Goal: Task Accomplishment & Management: Use online tool/utility

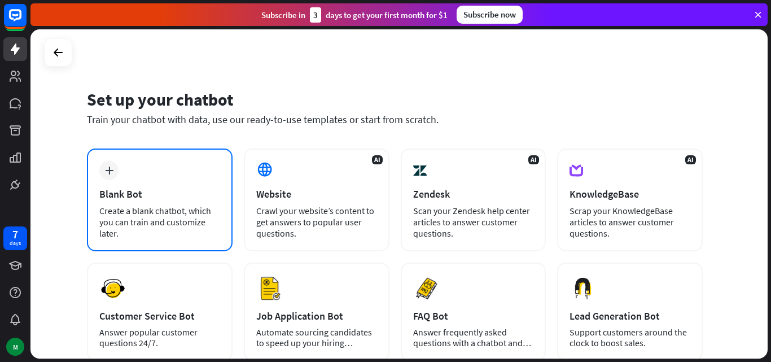
click at [175, 180] on div "plus Blank Bot Create a blank chatbot, which you can train and customize later." at bounding box center [160, 199] width 146 height 103
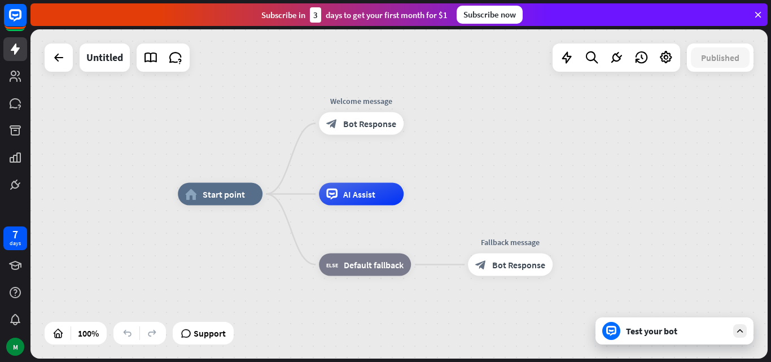
click at [758, 16] on icon at bounding box center [758, 15] width 10 height 10
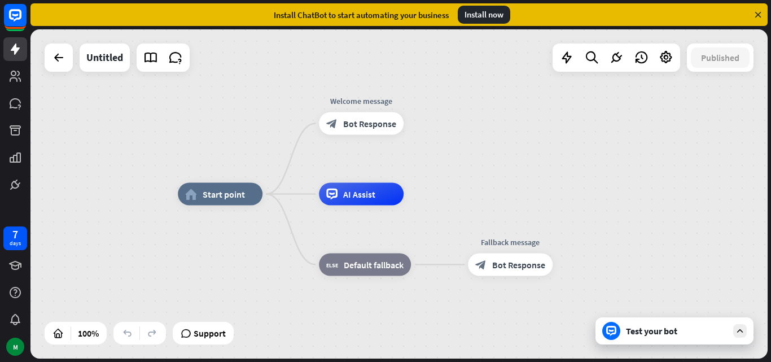
click at [761, 10] on icon at bounding box center [758, 15] width 10 height 10
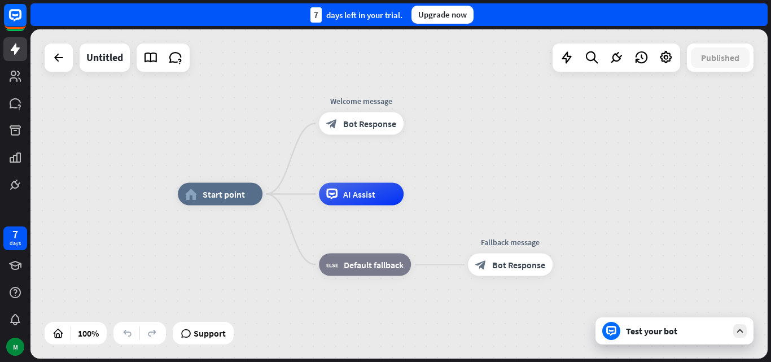
click at [710, 122] on div "home_2 Start point Welcome message block_bot_response Bot Response AI Assist bl…" at bounding box center [398, 193] width 737 height 329
click at [556, 154] on div "home_2 Start point Welcome message block_bot_response Bot Response AI Assist bl…" at bounding box center [398, 193] width 737 height 329
click at [490, 152] on div "home_2 Start point Welcome message block_bot_response Bot Response AI Assist bl…" at bounding box center [398, 193] width 737 height 329
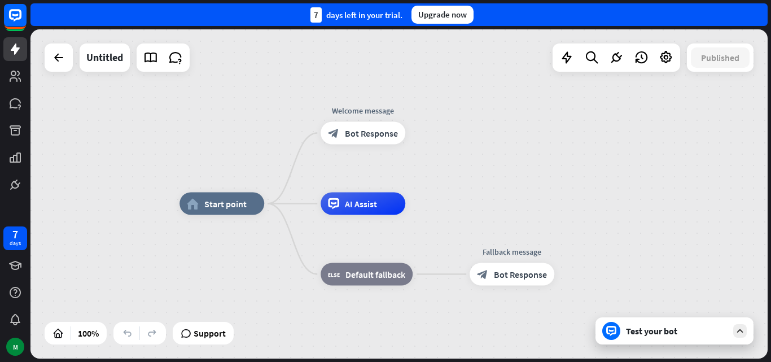
drag, startPoint x: 625, startPoint y: 176, endPoint x: 627, endPoint y: 183, distance: 7.5
click at [627, 183] on div "home_2 Start point Welcome message block_bot_response Bot Response AI Assist bl…" at bounding box center [398, 193] width 737 height 329
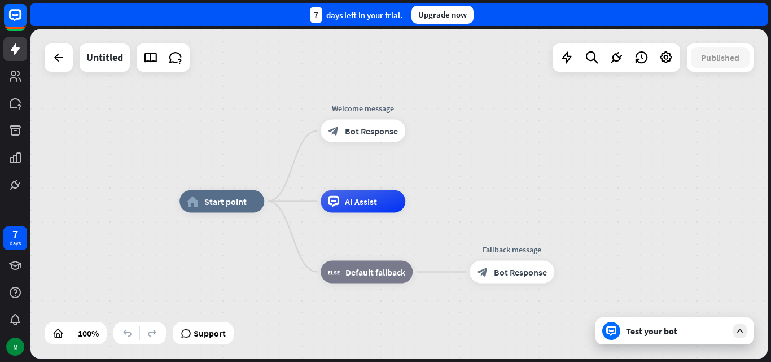
click at [537, 125] on div "home_2 Start point Welcome message block_bot_response Bot Response AI Assist bl…" at bounding box center [398, 193] width 737 height 329
click at [494, 162] on div "home_2 Start point Welcome message block_bot_response Bot Response AI Assist bl…" at bounding box center [398, 193] width 737 height 329
click at [383, 138] on div "block_bot_response Bot Response" at bounding box center [363, 131] width 85 height 23
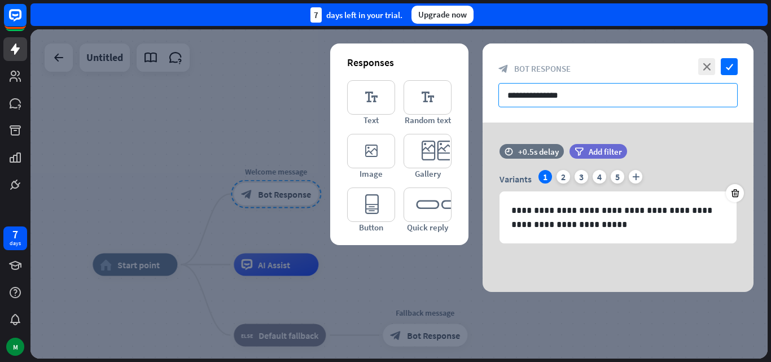
click at [617, 102] on input "**********" at bounding box center [617, 95] width 239 height 24
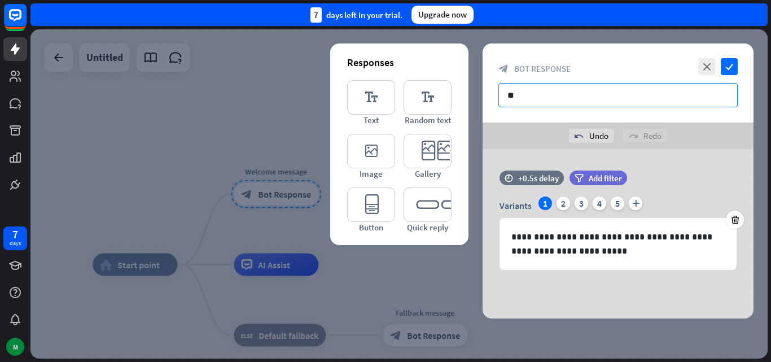
type input "*"
click at [647, 94] on input "**********" at bounding box center [617, 95] width 239 height 24
click at [677, 99] on input "**********" at bounding box center [617, 95] width 239 height 24
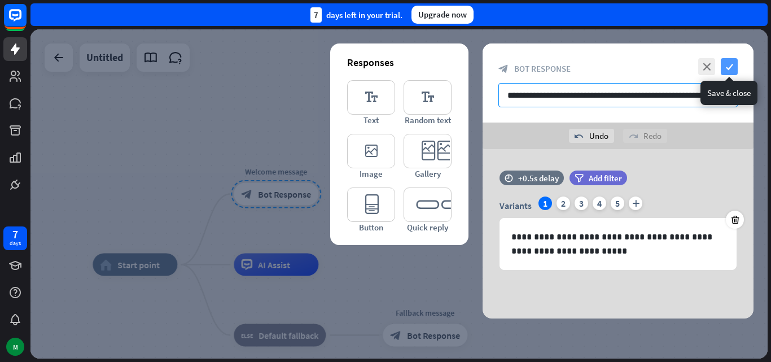
type input "**********"
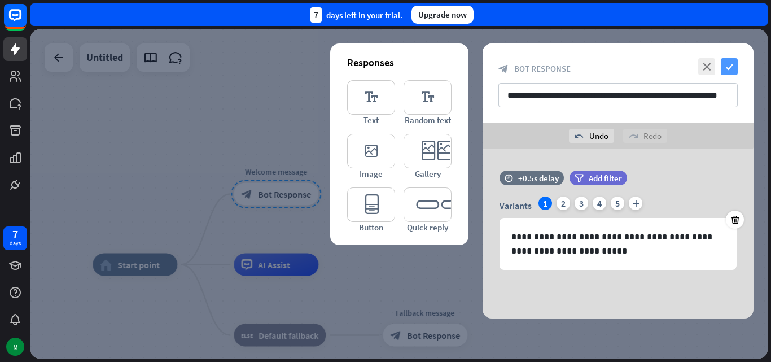
click at [734, 68] on icon "check" at bounding box center [729, 66] width 17 height 17
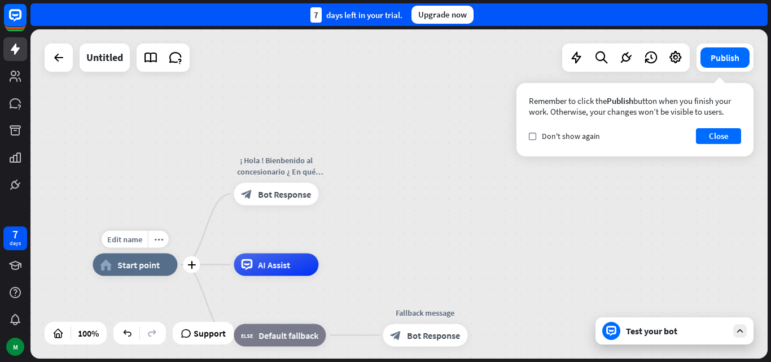
click at [134, 276] on div "Edit name more_horiz plus home_2 Start point" at bounding box center [135, 264] width 85 height 23
click at [151, 268] on span "Start point" at bounding box center [138, 264] width 42 height 11
click at [130, 165] on div "home_2 Start point ¡ Hola ! Bienbenido al concesionario ¿ En qué puedo ayudarle…" at bounding box center [398, 193] width 737 height 329
click at [189, 268] on icon "plus" at bounding box center [191, 265] width 8 height 8
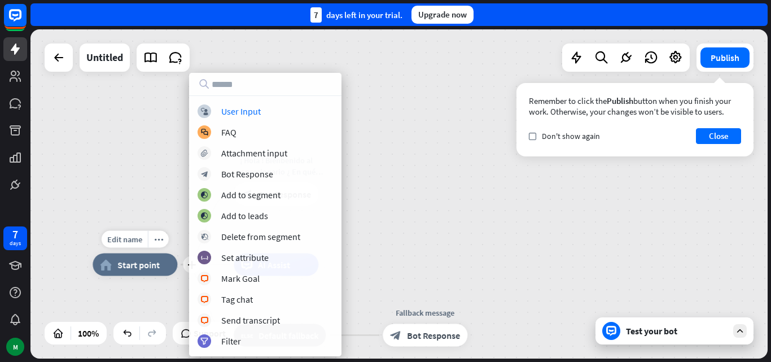
click at [177, 253] on div "Edit name more_horiz plus home_2 Start point" at bounding box center [135, 264] width 85 height 23
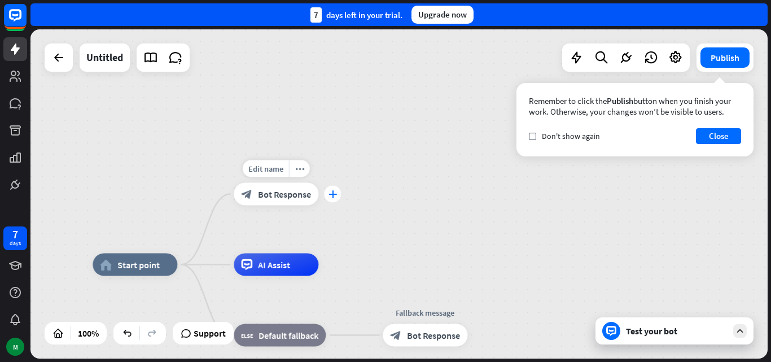
click at [329, 195] on icon "plus" at bounding box center [333, 194] width 8 height 8
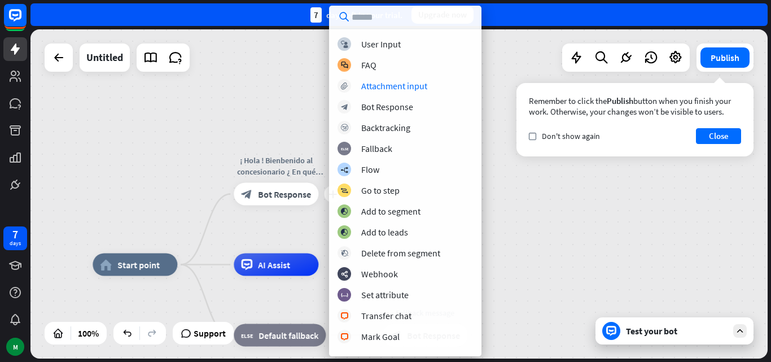
click at [257, 82] on div "home_2 Start point plus ¡ Hola ! Bienbenido al concesionario ¿ En qué puedo ayu…" at bounding box center [398, 193] width 737 height 329
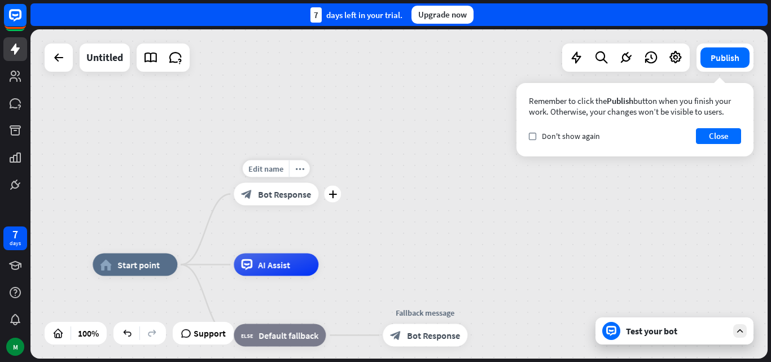
click at [264, 194] on span "Bot Response" at bounding box center [284, 194] width 53 height 11
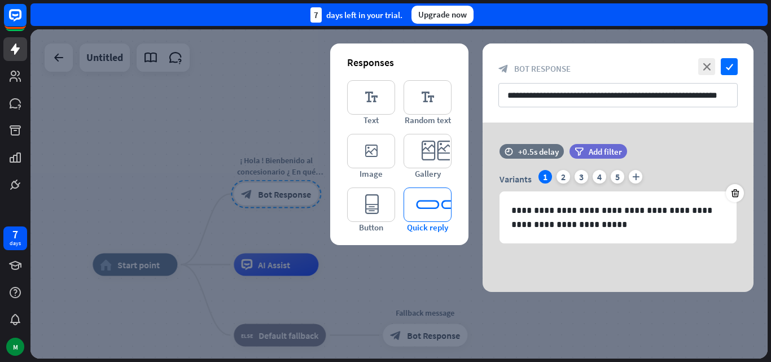
click at [437, 198] on icon "editor_quick_replies" at bounding box center [428, 204] width 48 height 34
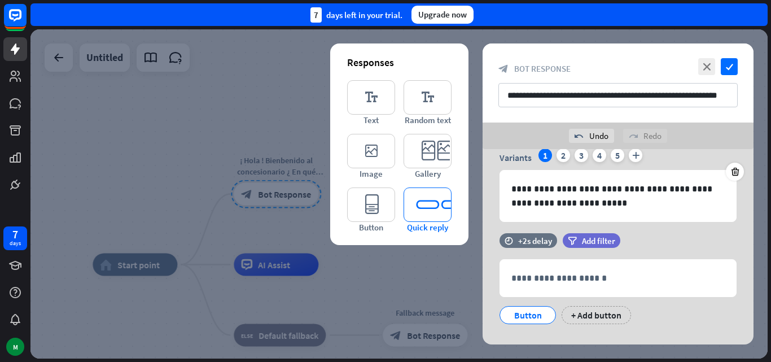
scroll to position [67, 0]
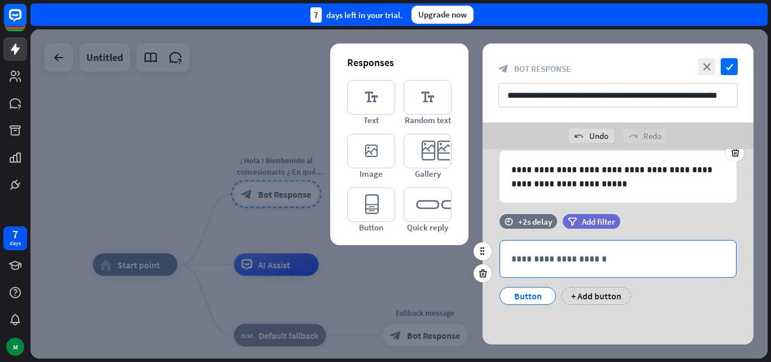
click at [640, 257] on p "**********" at bounding box center [617, 259] width 213 height 14
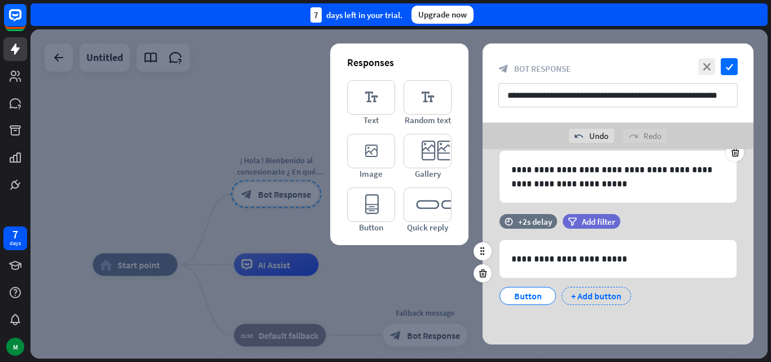
click at [612, 298] on div "+ Add button" at bounding box center [596, 296] width 69 height 18
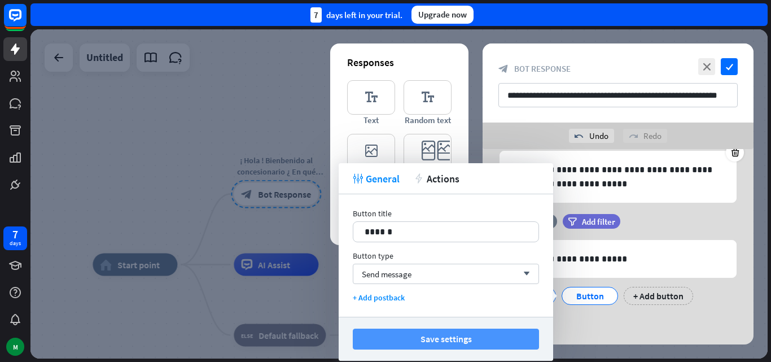
click at [449, 334] on button "Save settings" at bounding box center [446, 339] width 186 height 21
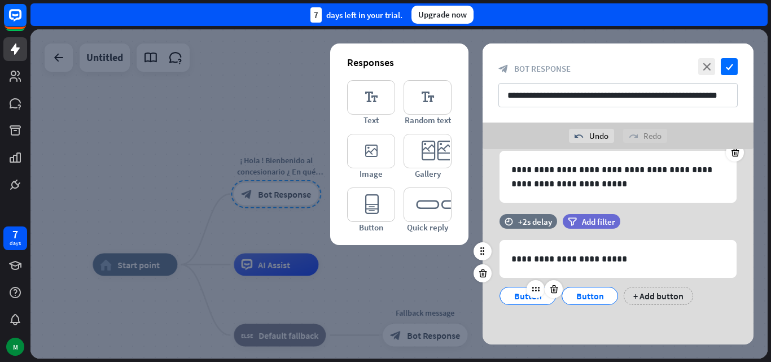
click at [521, 295] on div "Button" at bounding box center [527, 295] width 37 height 17
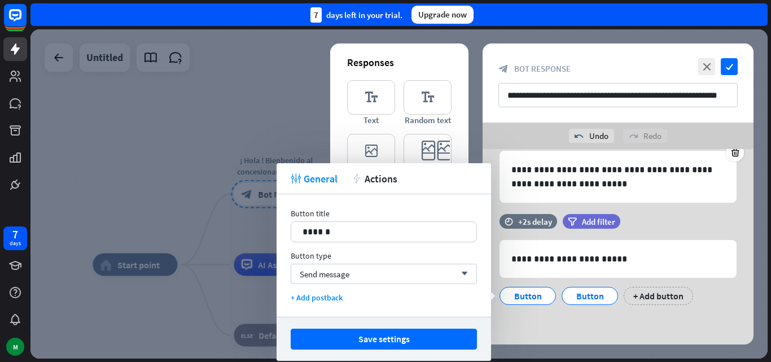
click at [248, 98] on div at bounding box center [398, 193] width 737 height 329
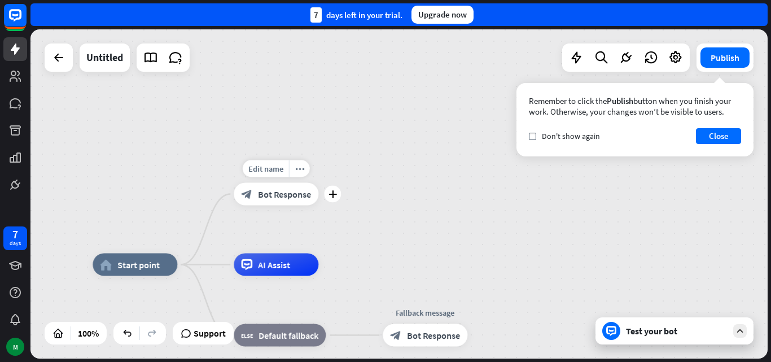
click at [291, 199] on span "Bot Response" at bounding box center [284, 194] width 53 height 11
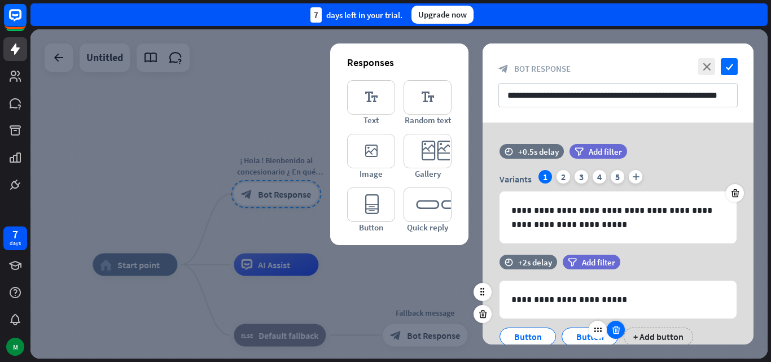
click at [614, 329] on icon at bounding box center [616, 330] width 11 height 10
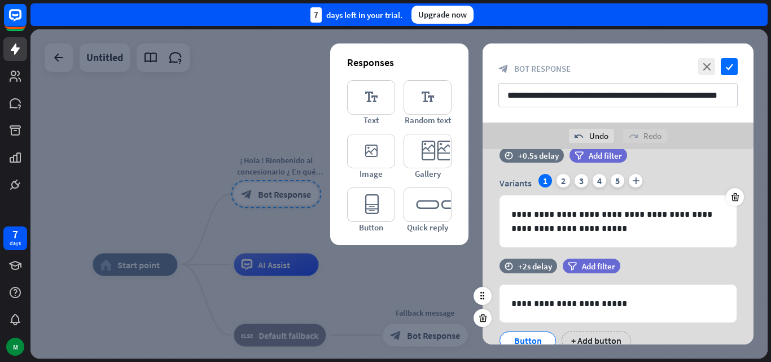
scroll to position [67, 0]
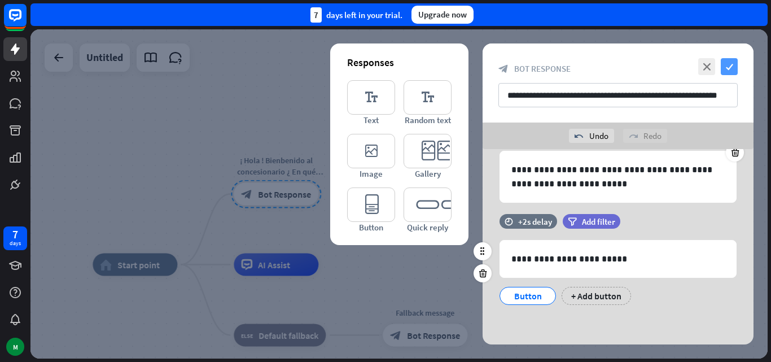
click at [732, 67] on icon "check" at bounding box center [729, 66] width 17 height 17
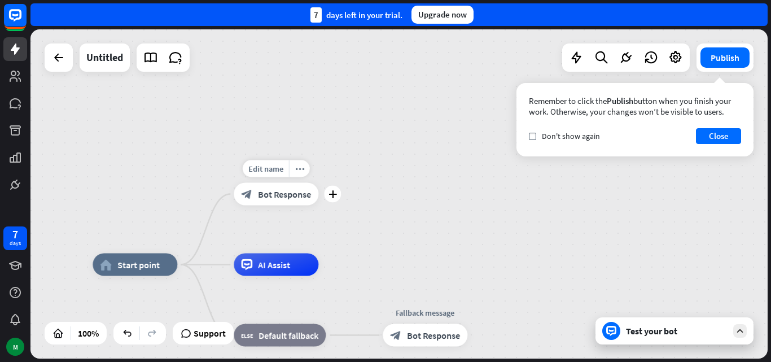
click at [285, 198] on span "Bot Response" at bounding box center [284, 194] width 53 height 11
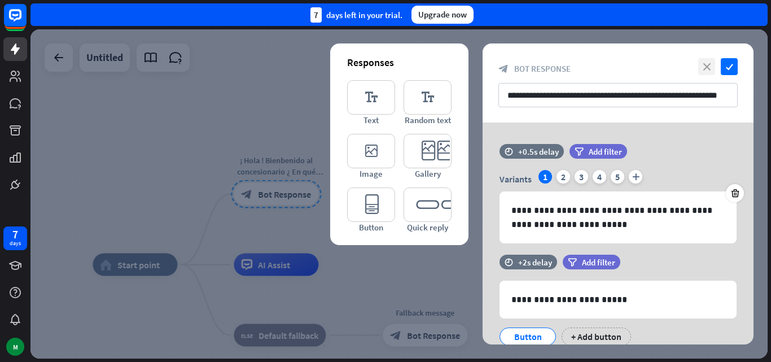
click at [702, 62] on icon "close" at bounding box center [706, 66] width 17 height 17
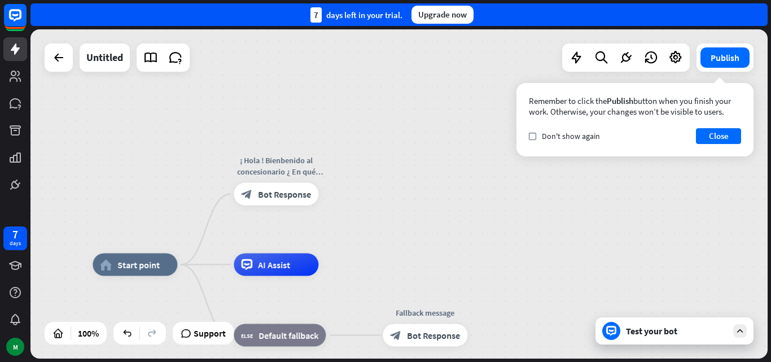
click at [689, 334] on div "Test your bot" at bounding box center [677, 330] width 102 height 11
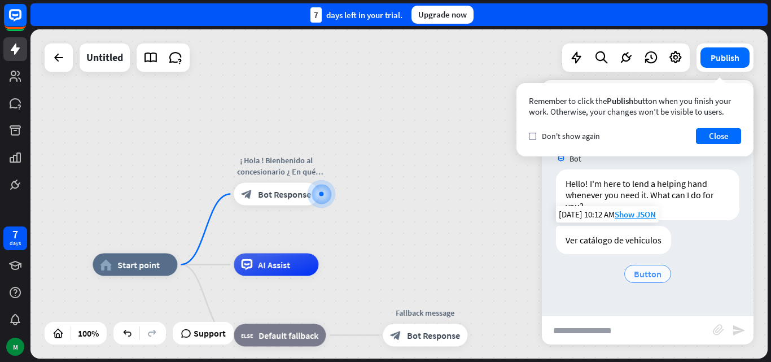
click at [642, 273] on span "Button" at bounding box center [648, 273] width 28 height 11
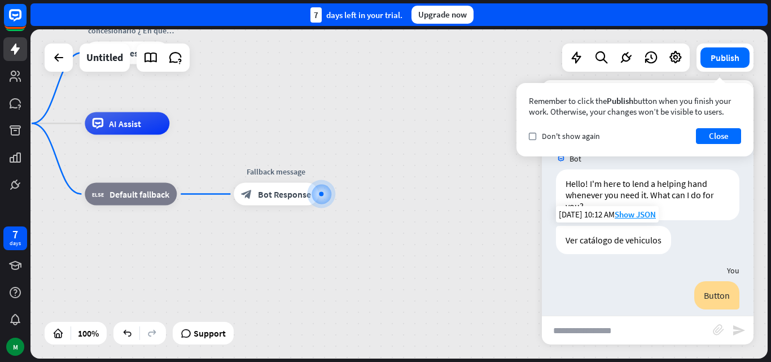
scroll to position [147, 0]
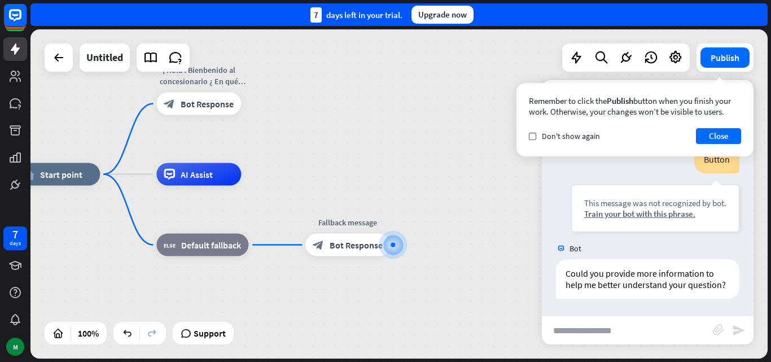
drag, startPoint x: 225, startPoint y: 110, endPoint x: 297, endPoint y: 160, distance: 87.9
click at [297, 160] on div "home_2 Start point ¡ Hola ! Bienbenido al concesionario ¿ En qué puedo ayudarle…" at bounding box center [398, 193] width 737 height 329
click at [676, 56] on icon at bounding box center [675, 57] width 15 height 15
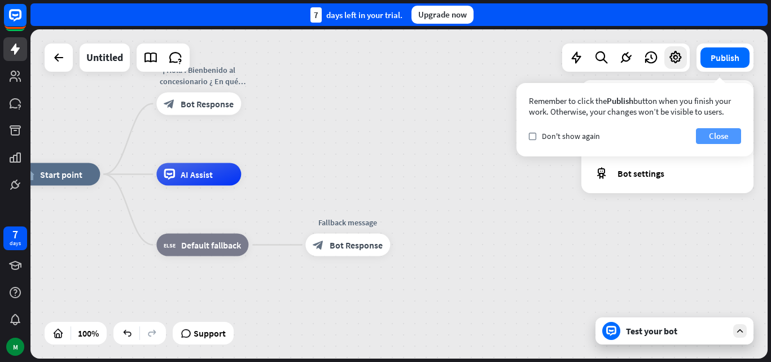
click at [721, 138] on button "Close" at bounding box center [718, 136] width 45 height 16
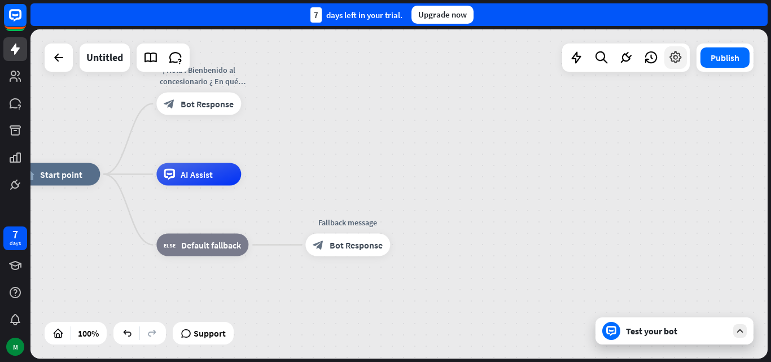
click at [677, 56] on icon at bounding box center [675, 57] width 15 height 15
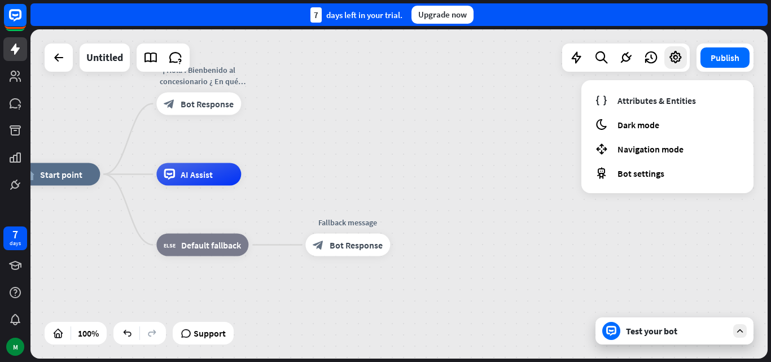
click at [424, 154] on div "home_2 Start point ¡ Hola ! Bienbenido al concesionario ¿ En qué puedo ayudarle…" at bounding box center [398, 193] width 737 height 329
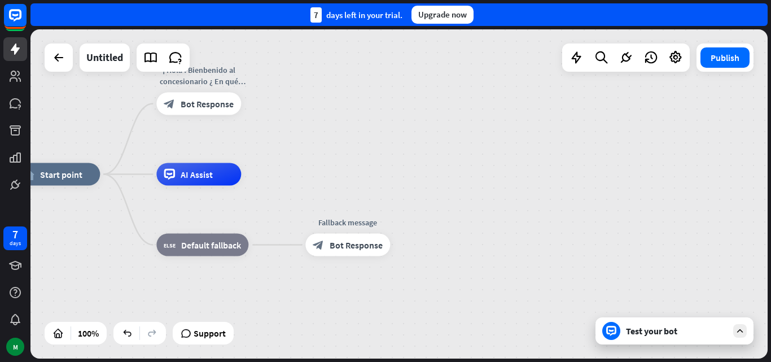
click at [685, 325] on div "Test your bot" at bounding box center [677, 330] width 102 height 11
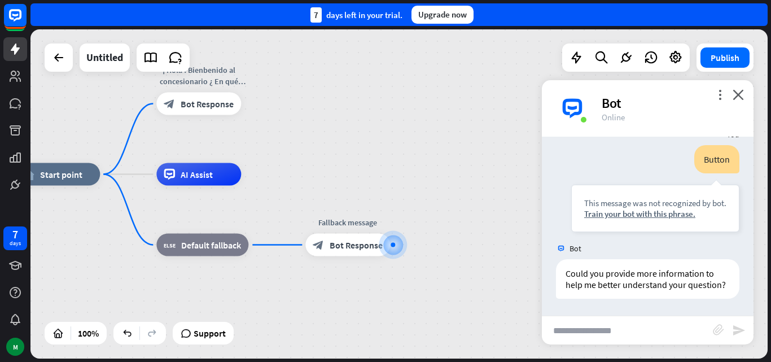
click at [515, 169] on div "home_2 Start point ¡ Hola ! Bienbenido al concesionario ¿ En qué puedo ayudarle…" at bounding box center [398, 193] width 737 height 329
click at [733, 102] on div "Bot" at bounding box center [671, 102] width 138 height 17
click at [741, 93] on icon "close" at bounding box center [738, 94] width 11 height 11
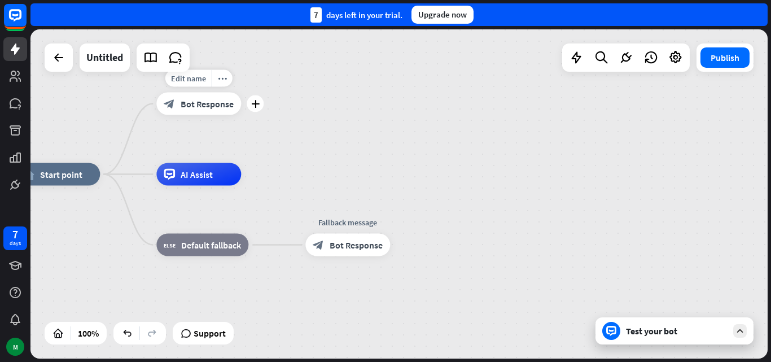
click at [209, 107] on span "Bot Response" at bounding box center [207, 103] width 53 height 11
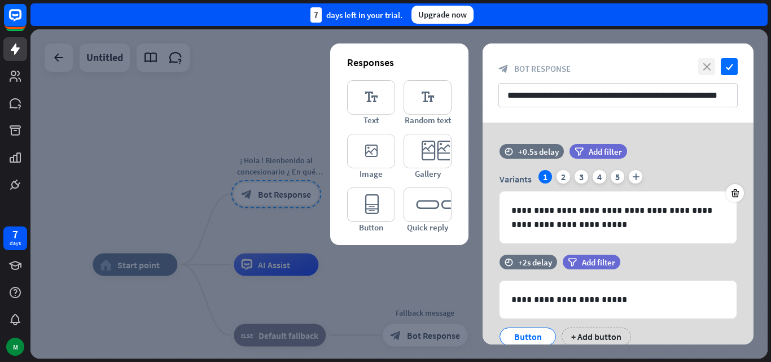
click at [704, 64] on icon "close" at bounding box center [706, 66] width 17 height 17
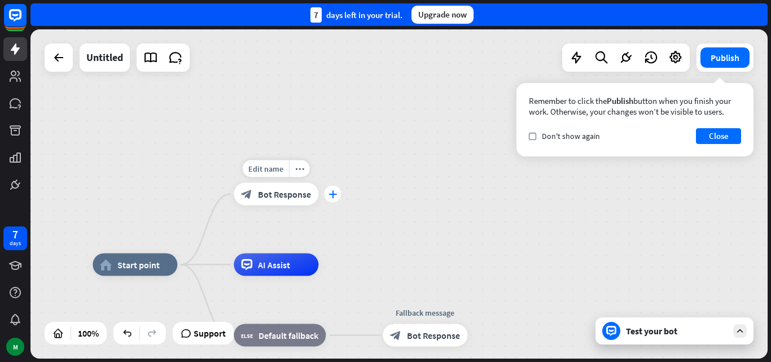
click at [335, 195] on icon "plus" at bounding box center [333, 194] width 8 height 8
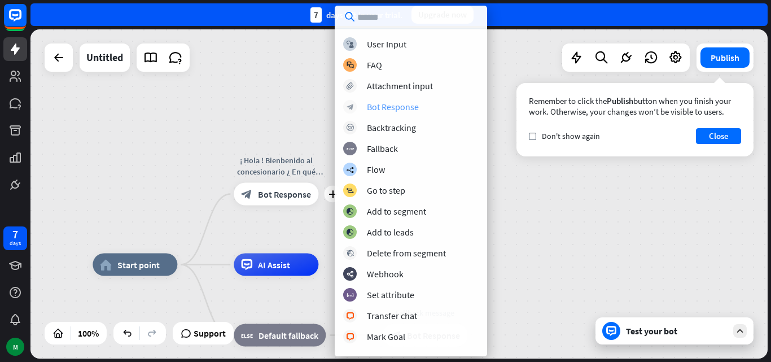
click at [381, 105] on div "Bot Response" at bounding box center [393, 106] width 52 height 11
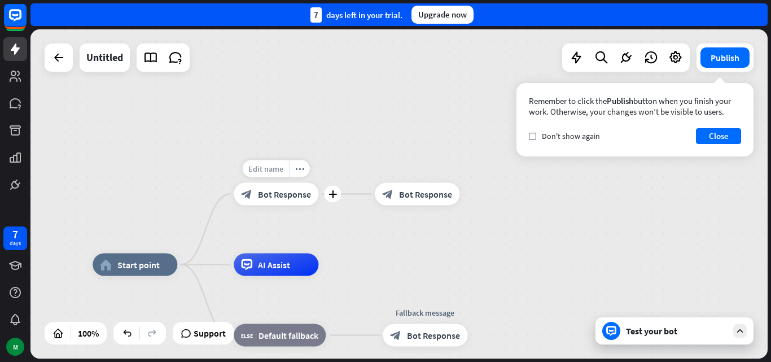
click at [266, 162] on div "Edit name" at bounding box center [266, 168] width 46 height 17
type input "*"
type input "*********"
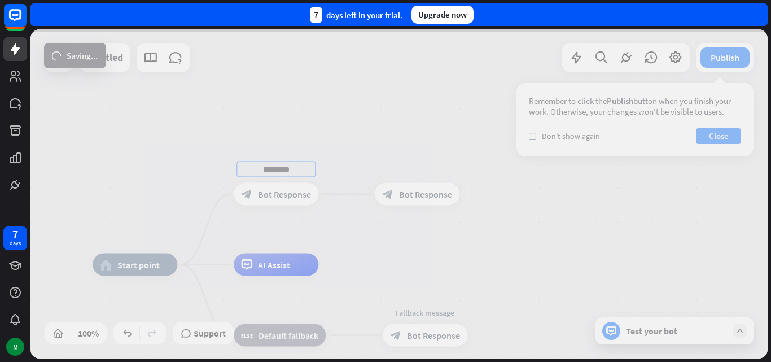
click at [285, 197] on div at bounding box center [398, 193] width 737 height 329
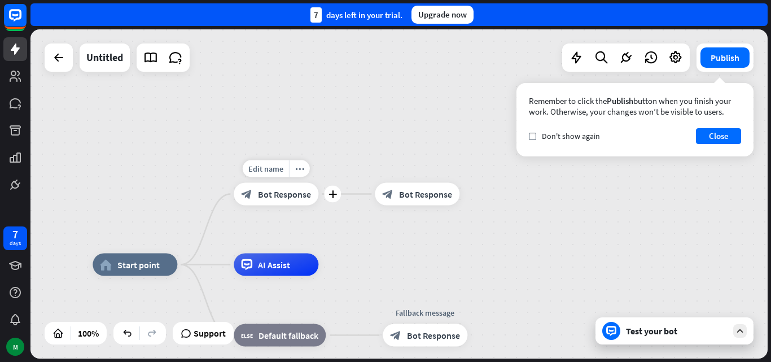
click at [282, 198] on span "Bot Response" at bounding box center [284, 194] width 53 height 11
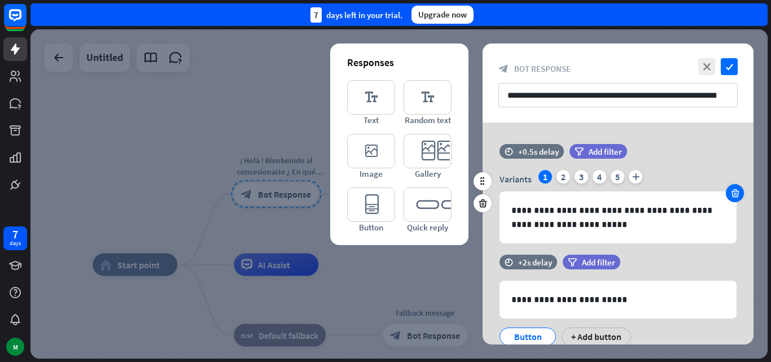
click at [734, 192] on icon at bounding box center [735, 193] width 11 height 10
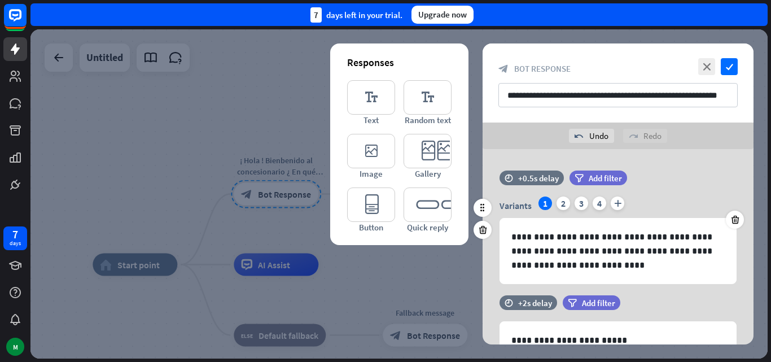
click at [733, 192] on div "time +0.5s delay filter Add filter" at bounding box center [618, 183] width 271 height 26
click at [730, 216] on icon at bounding box center [735, 220] width 11 height 10
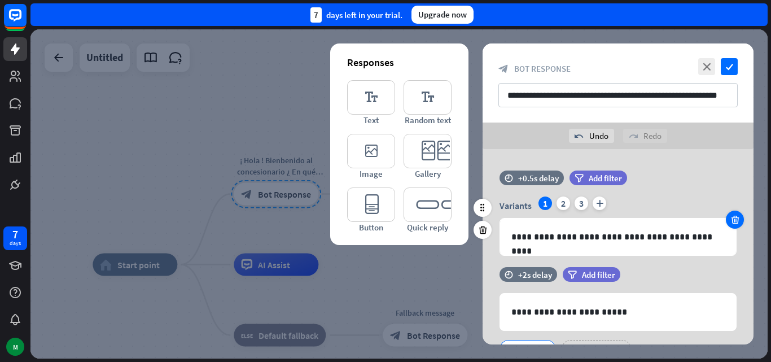
click at [730, 216] on icon at bounding box center [735, 220] width 11 height 10
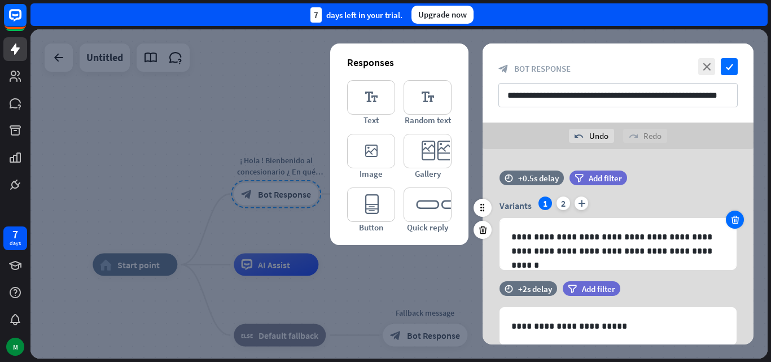
click at [730, 216] on icon at bounding box center [735, 220] width 11 height 10
click at [730, 216] on div "**********" at bounding box center [618, 232] width 237 height 73
click at [705, 69] on icon "close" at bounding box center [706, 66] width 17 height 17
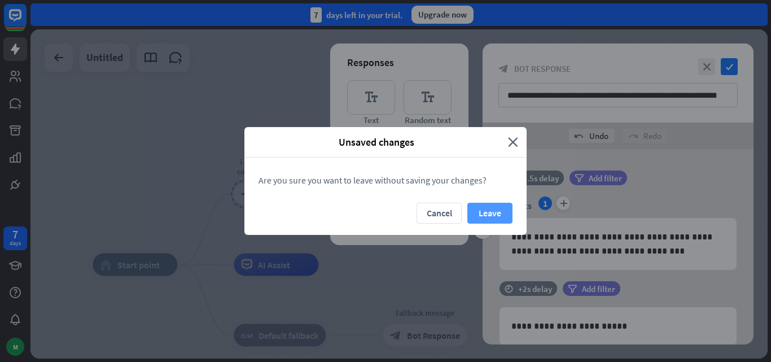
click at [472, 212] on button "Leave" at bounding box center [489, 213] width 45 height 21
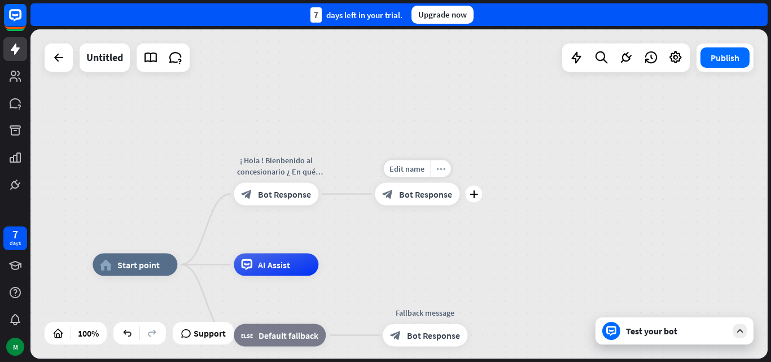
click at [439, 162] on div "more_horiz" at bounding box center [440, 168] width 21 height 17
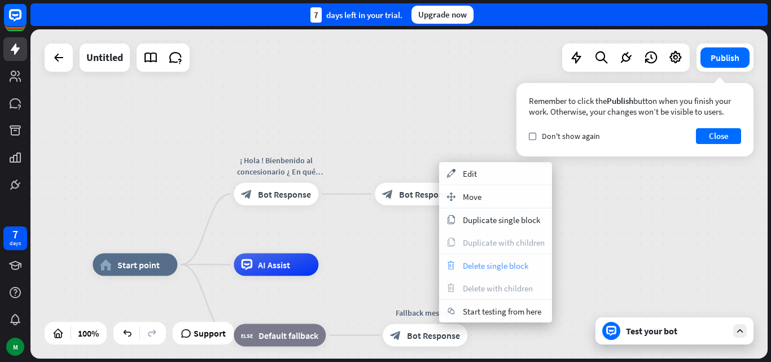
click at [489, 261] on span "Delete single block" at bounding box center [495, 265] width 65 height 11
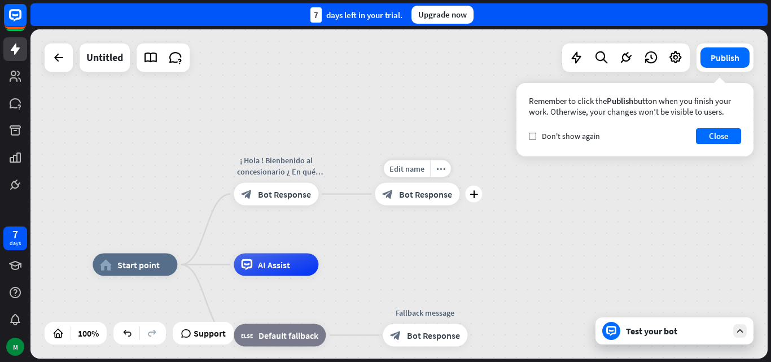
click at [420, 197] on span "Bot Response" at bounding box center [425, 194] width 53 height 11
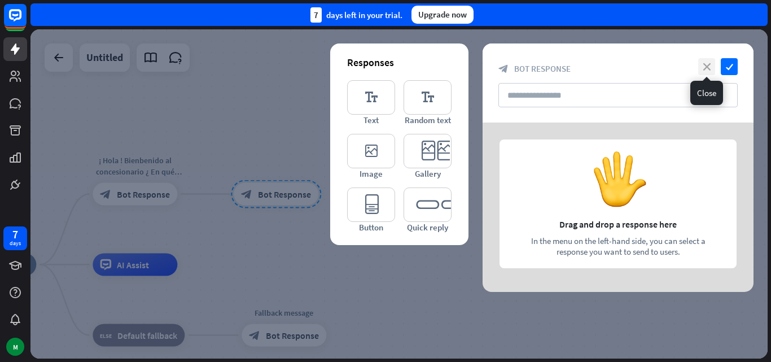
click at [708, 69] on icon "close" at bounding box center [706, 66] width 17 height 17
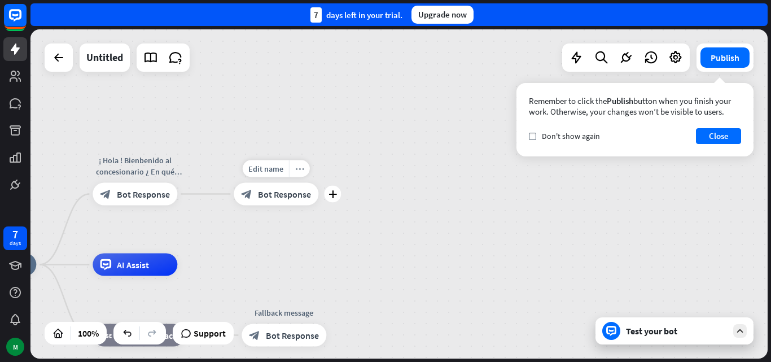
click at [294, 169] on div "more_horiz" at bounding box center [299, 168] width 21 height 17
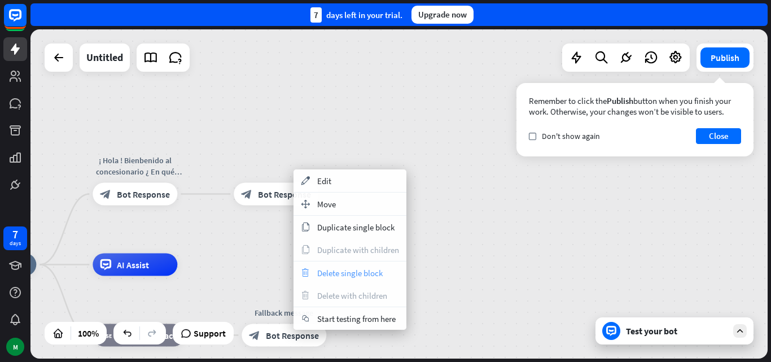
click at [327, 270] on span "Delete single block" at bounding box center [349, 273] width 65 height 11
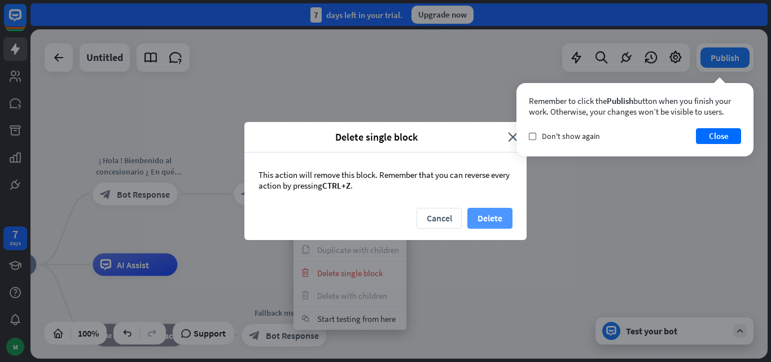
click at [482, 221] on button "Delete" at bounding box center [489, 218] width 45 height 21
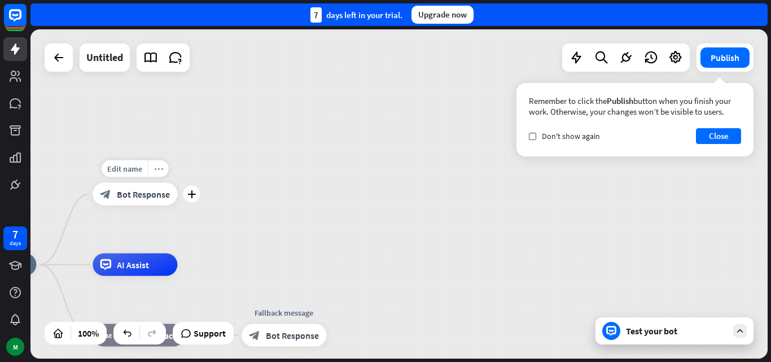
click at [154, 168] on icon "more_horiz" at bounding box center [158, 168] width 9 height 8
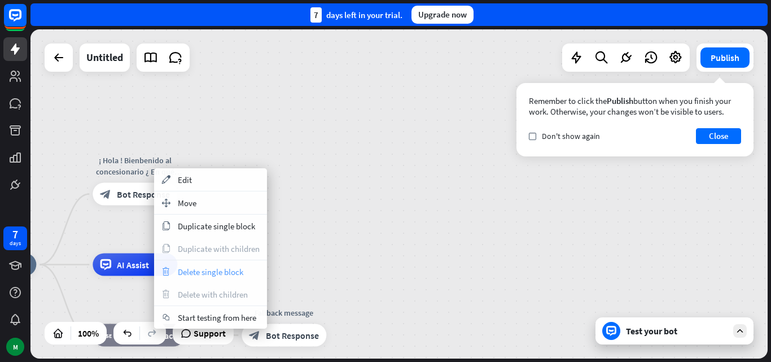
click at [200, 269] on span "Delete single block" at bounding box center [210, 271] width 65 height 11
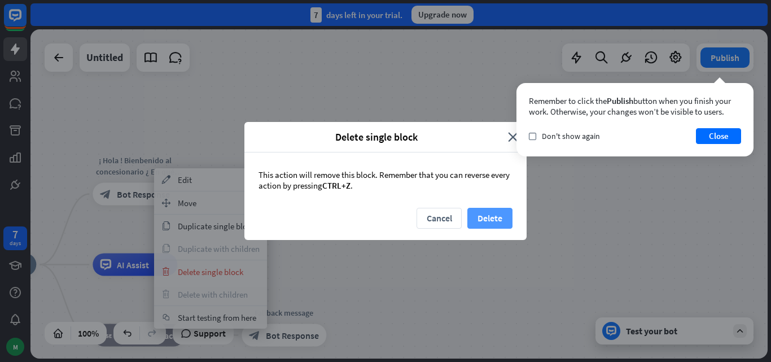
click at [484, 221] on button "Delete" at bounding box center [489, 218] width 45 height 21
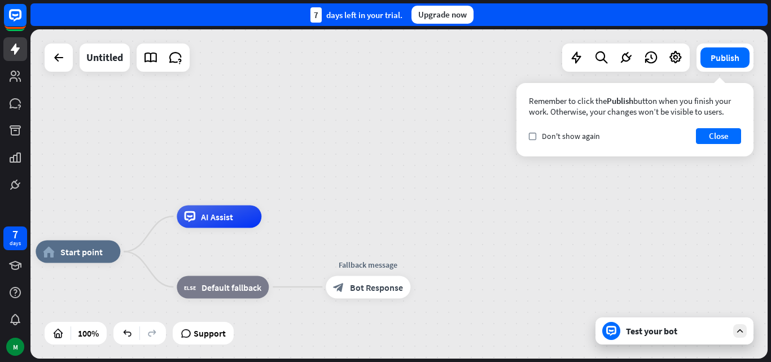
drag, startPoint x: 274, startPoint y: 162, endPoint x: 369, endPoint y: 148, distance: 95.9
click at [369, 148] on div "home_2 Start point AI Assist block_fallback Default fallback Fallback message b…" at bounding box center [398, 193] width 737 height 329
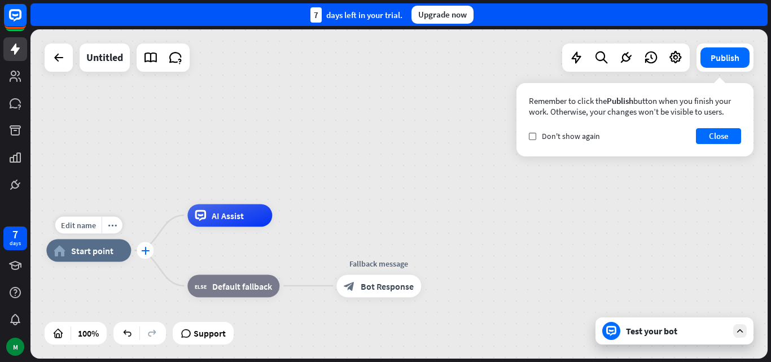
click at [143, 250] on icon "plus" at bounding box center [145, 251] width 8 height 8
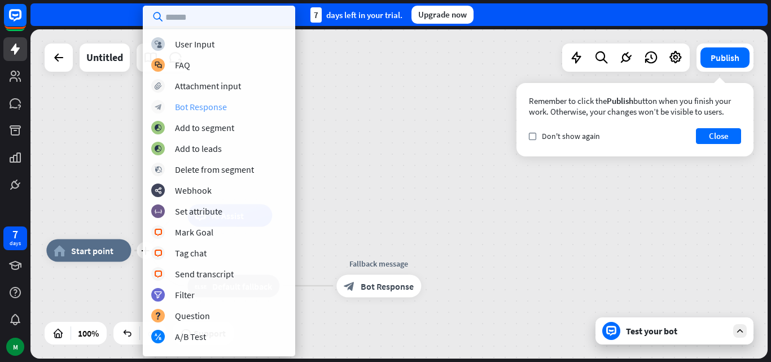
click at [191, 107] on div "Bot Response" at bounding box center [201, 106] width 52 height 11
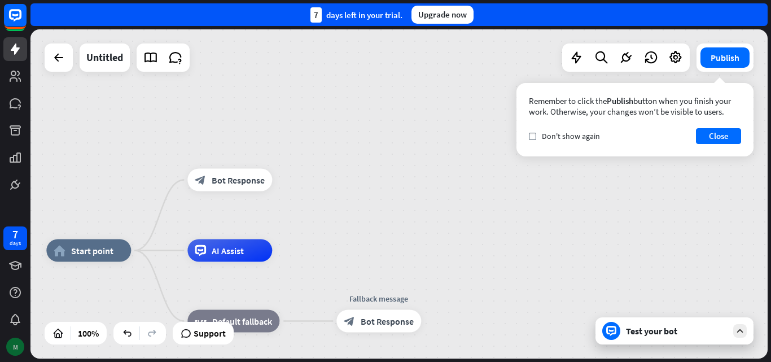
click at [16, 349] on div "M" at bounding box center [15, 347] width 18 height 18
